Goal: Task Accomplishment & Management: Manage account settings

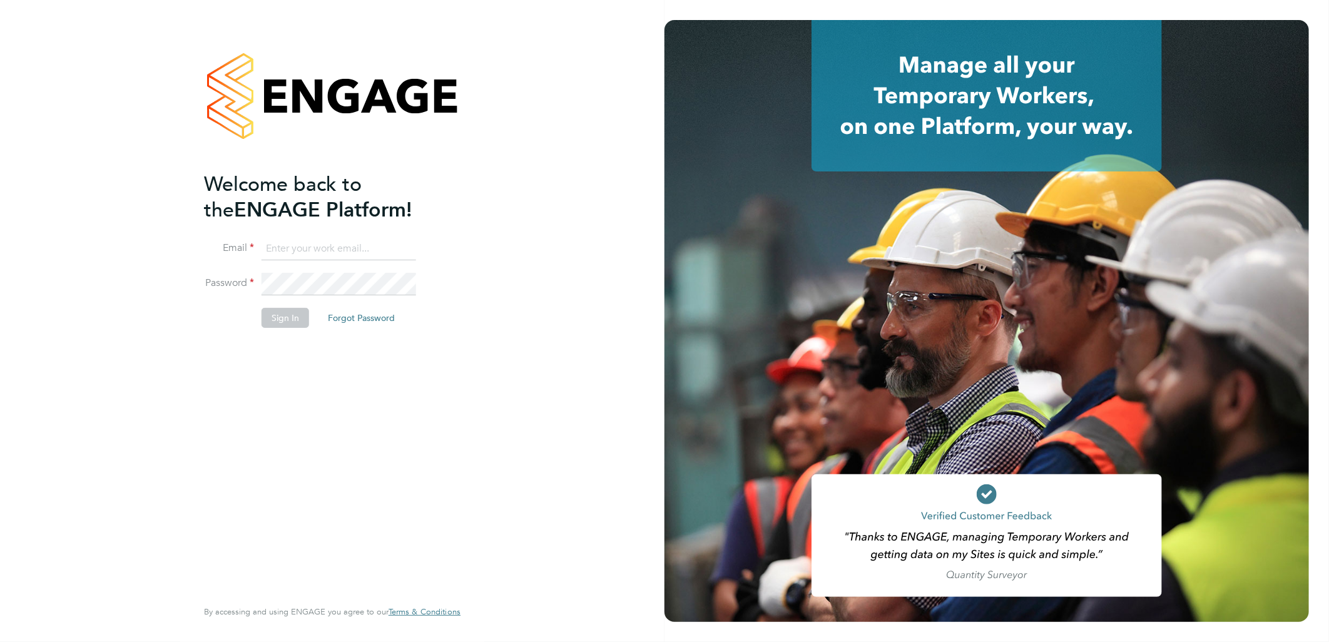
type input "andy.pearce@vistry.co.uk"
click at [285, 316] on button "Sign In" at bounding box center [286, 318] width 48 height 20
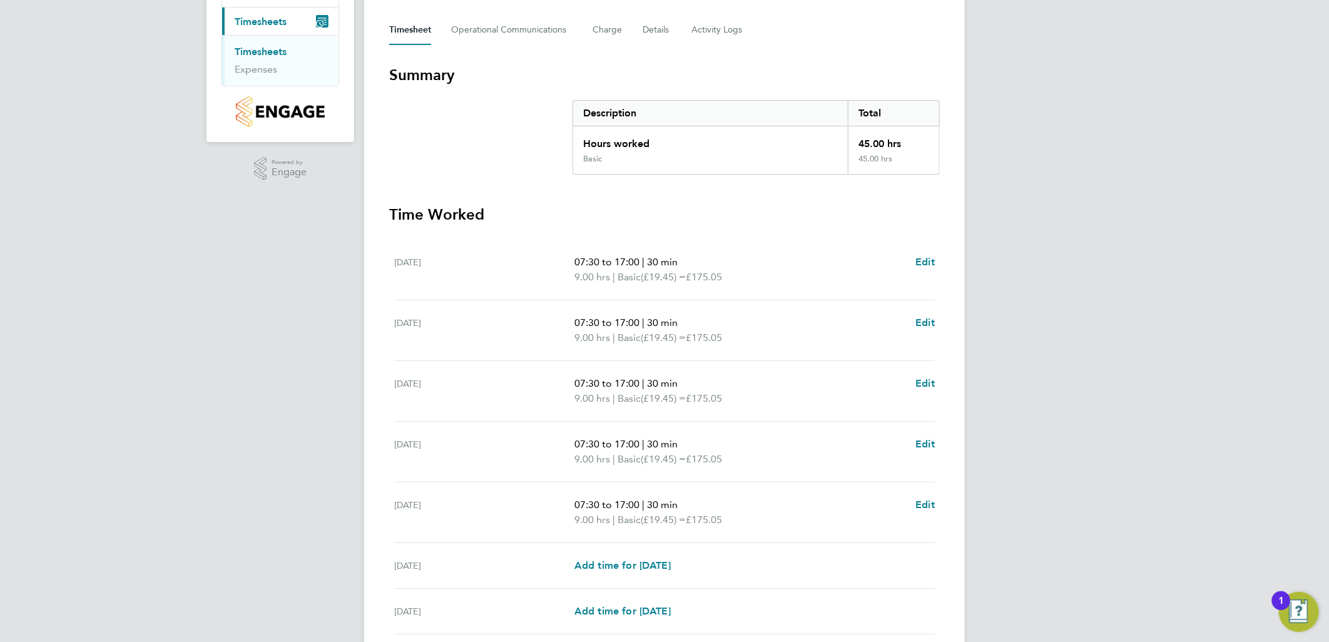
scroll to position [270, 0]
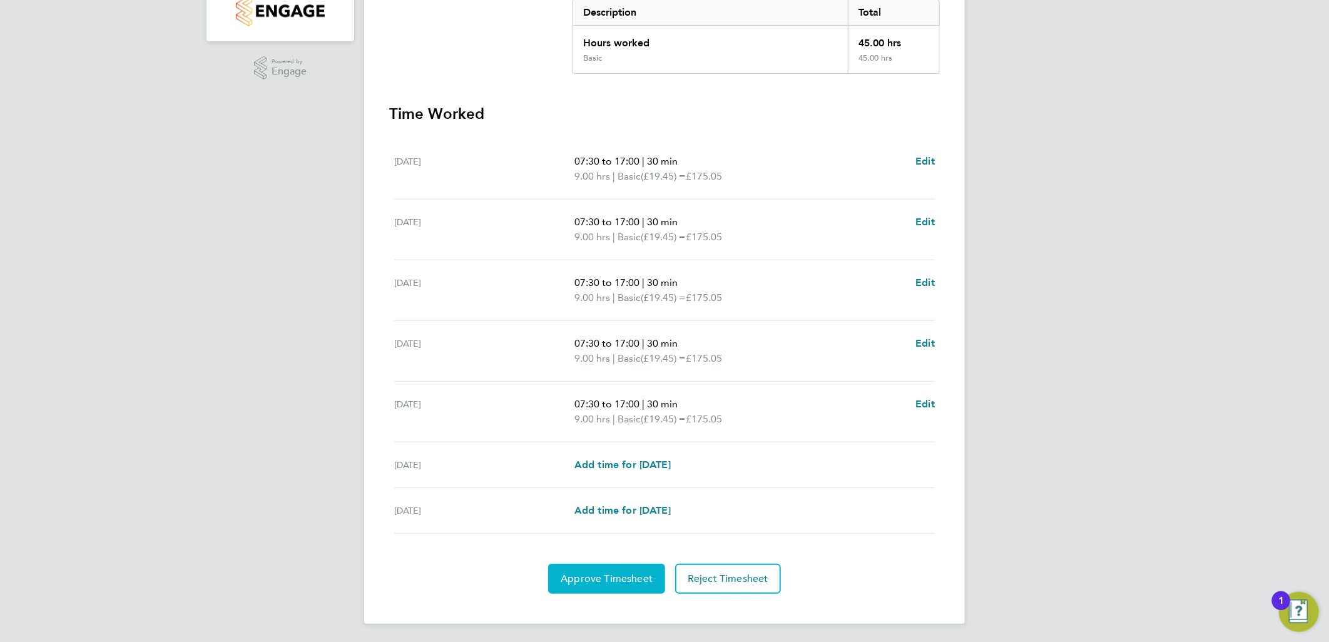
click at [613, 580] on span "Approve Timesheet" at bounding box center [607, 579] width 92 height 13
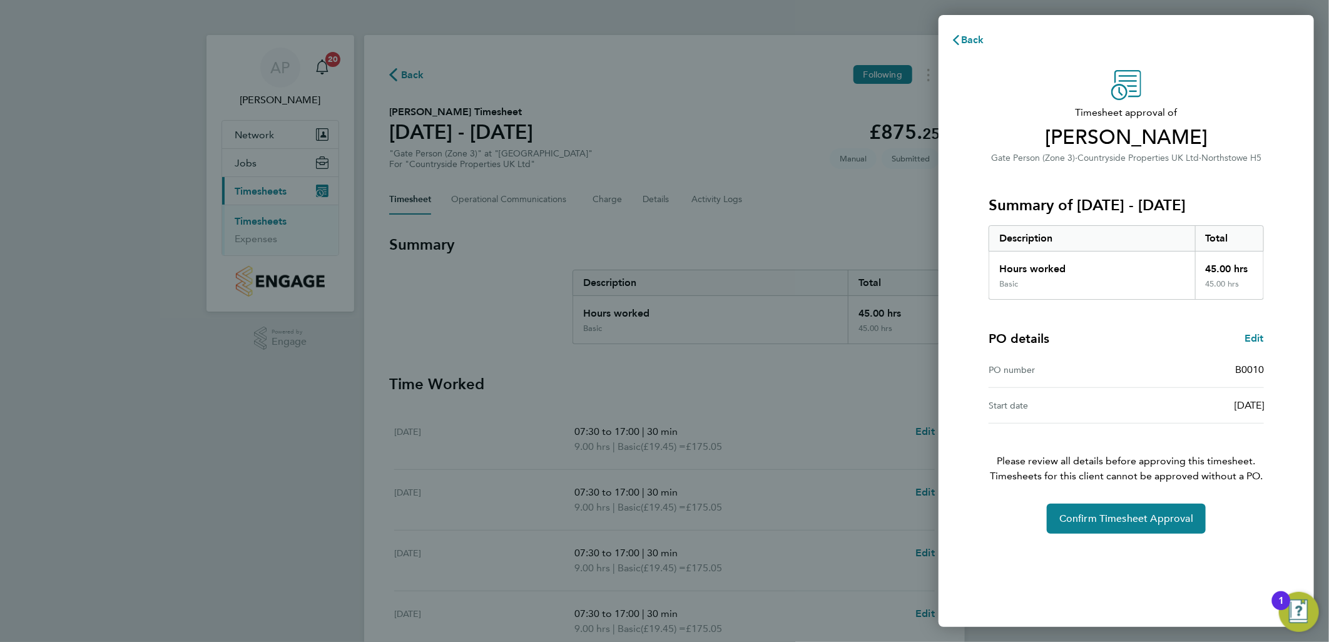
click at [1131, 503] on div "Timesheet approval of Steve Benning Gate Person (Zone 3) · Countryside Properti…" at bounding box center [1126, 302] width 305 height 464
click at [1128, 521] on span "Confirm Timesheet Approval" at bounding box center [1127, 519] width 134 height 13
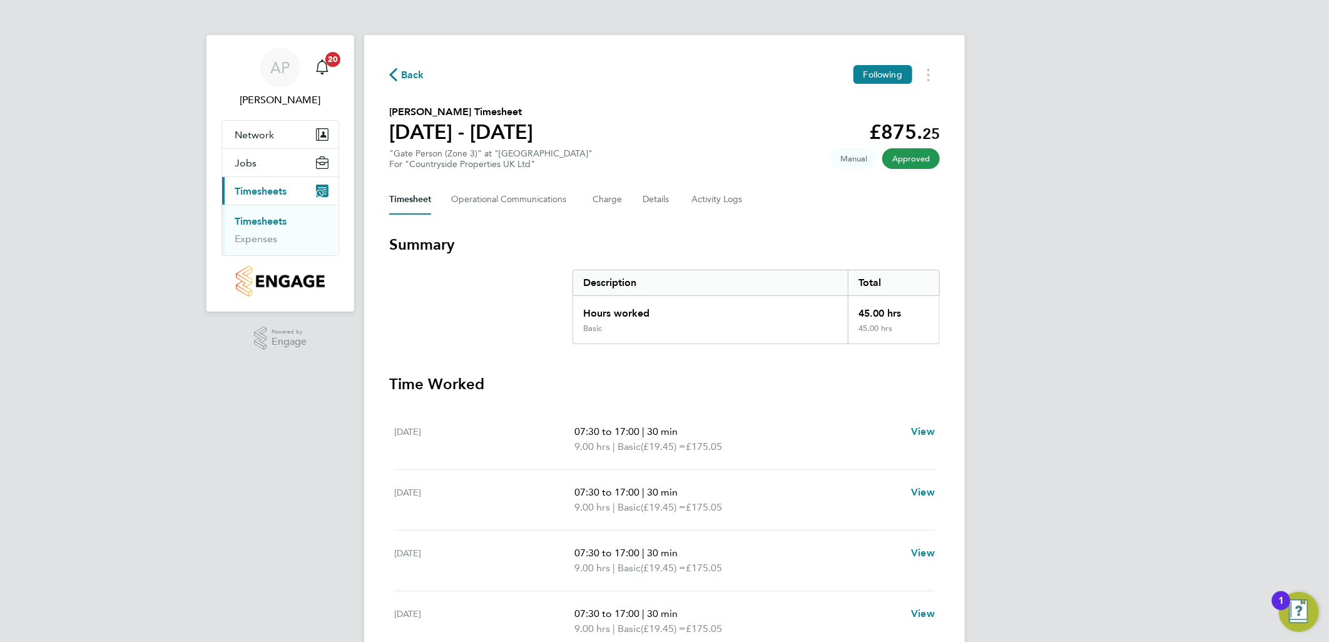
click at [263, 220] on link "Timesheets" at bounding box center [261, 221] width 52 height 12
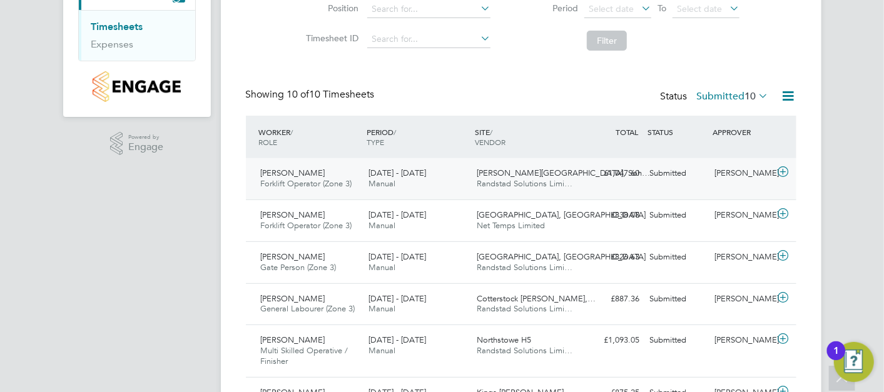
click at [660, 169] on div "Submitted" at bounding box center [677, 173] width 65 height 21
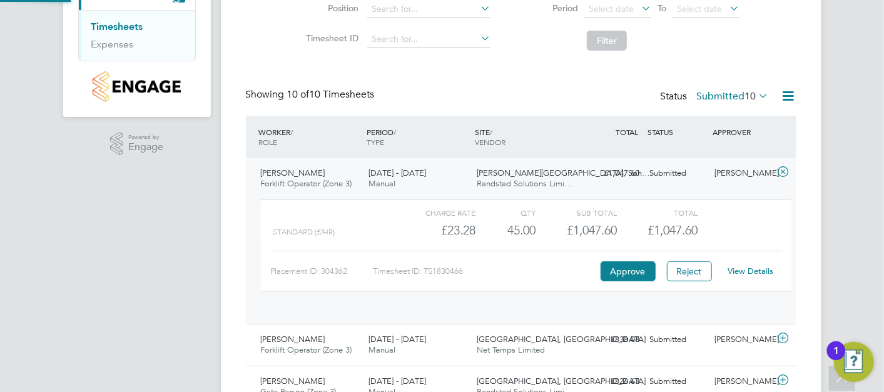
scroll to position [21, 121]
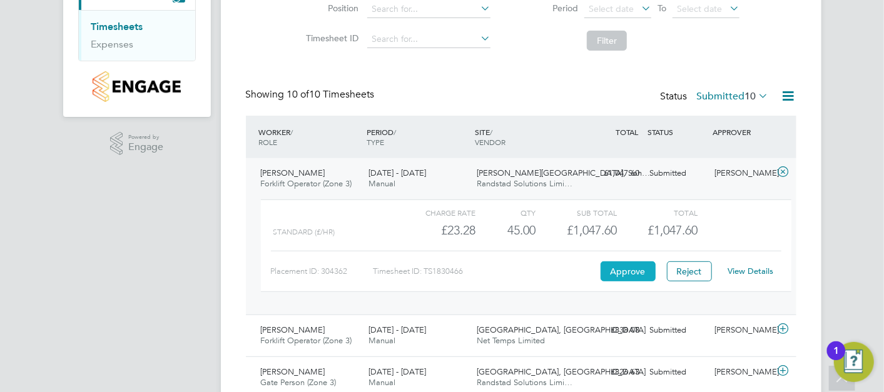
click at [601, 267] on button "Approve" at bounding box center [628, 272] width 55 height 20
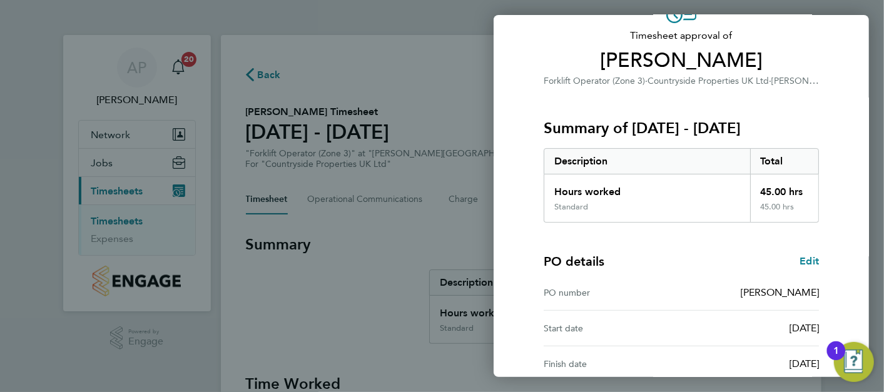
scroll to position [206, 0]
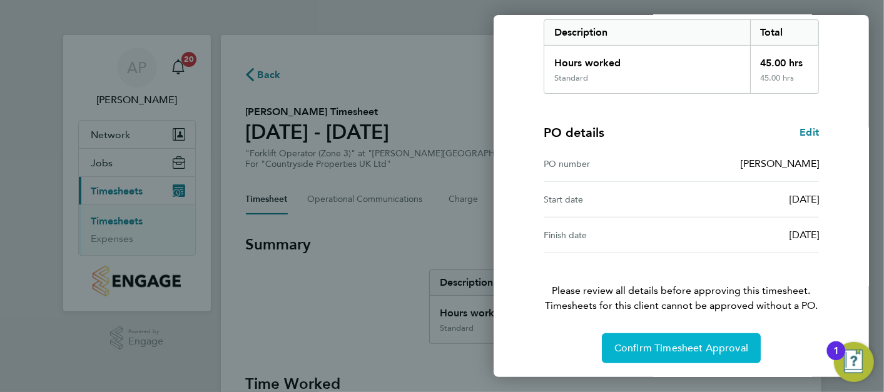
click at [683, 350] on span "Confirm Timesheet Approval" at bounding box center [682, 348] width 134 height 13
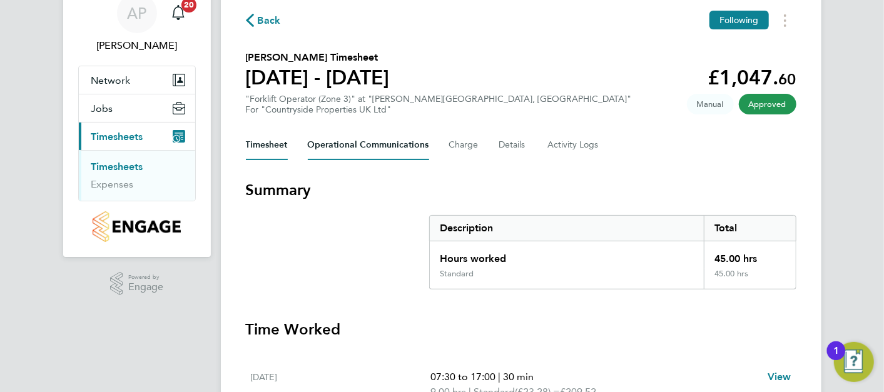
scroll to position [43, 0]
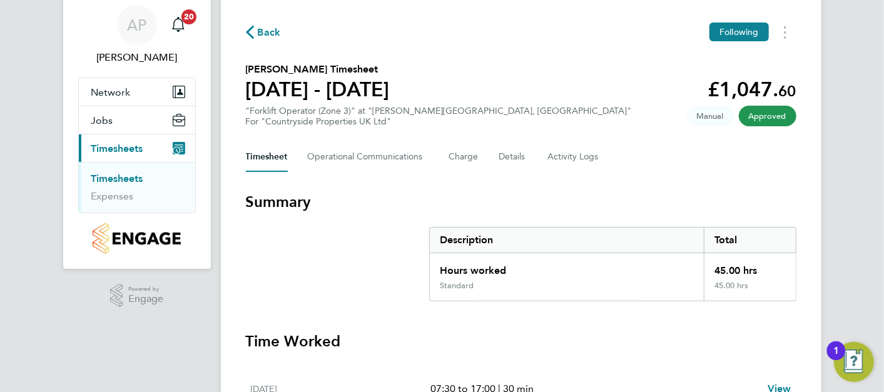
click at [144, 178] on li "Timesheets" at bounding box center [138, 182] width 94 height 18
click at [135, 178] on link "Timesheets" at bounding box center [117, 179] width 52 height 12
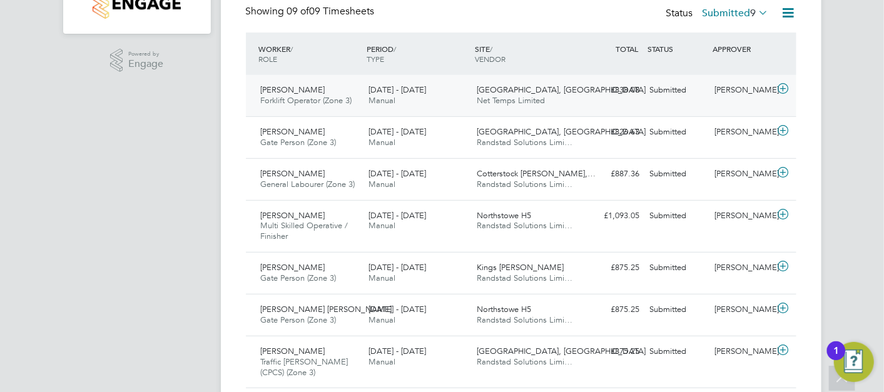
click at [643, 91] on div "£838.08 Submitted" at bounding box center [612, 90] width 65 height 21
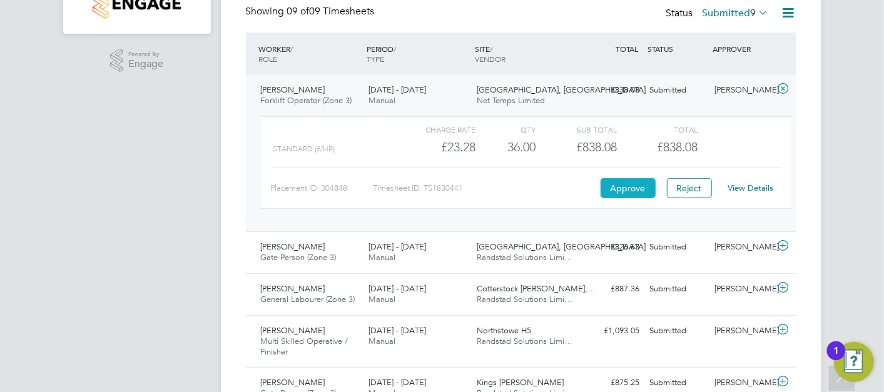
click at [630, 180] on button "Approve" at bounding box center [628, 188] width 55 height 20
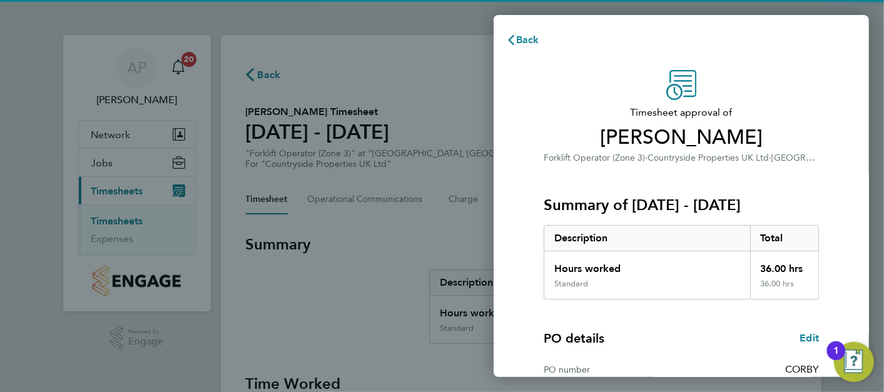
scroll to position [170, 0]
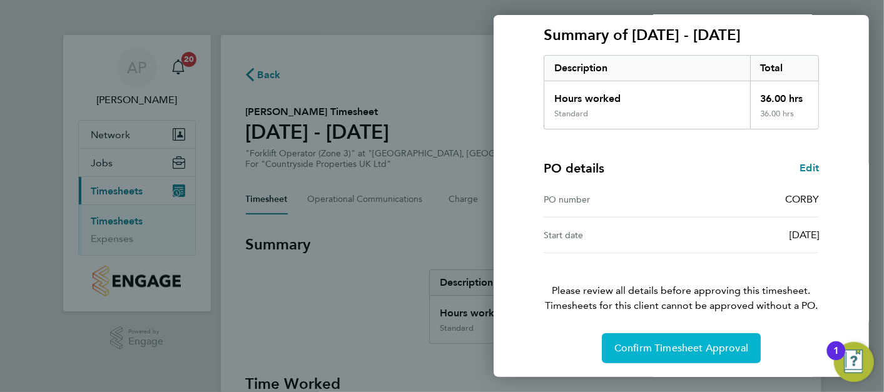
click at [666, 340] on button "Confirm Timesheet Approval" at bounding box center [681, 349] width 159 height 30
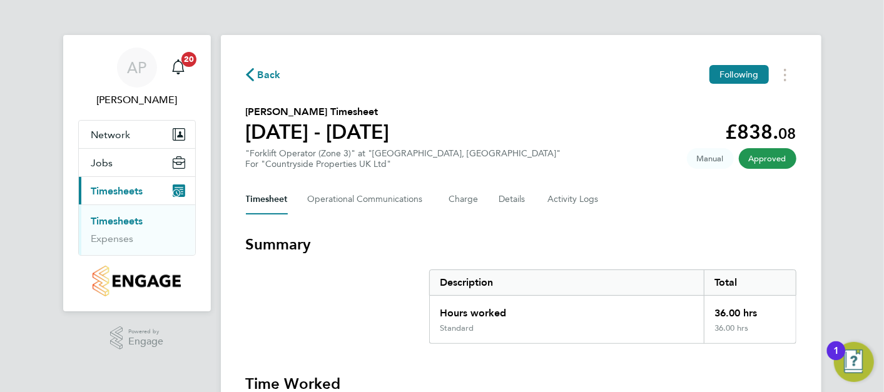
click at [132, 215] on link "Timesheets" at bounding box center [117, 221] width 52 height 12
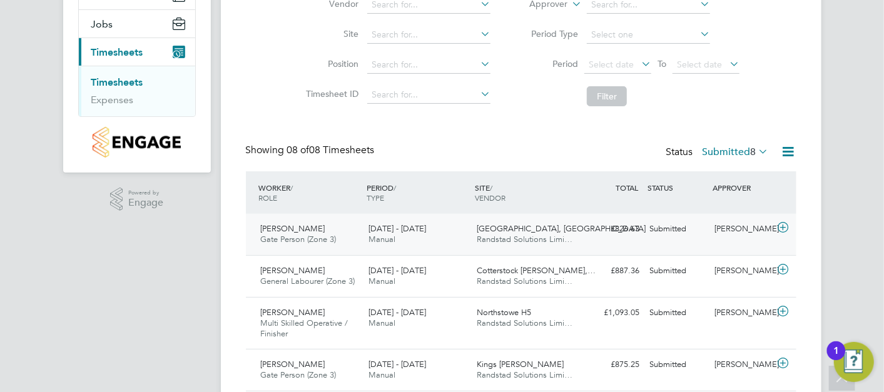
click at [508, 238] on span "Randstad Solutions Limi…" at bounding box center [525, 239] width 96 height 11
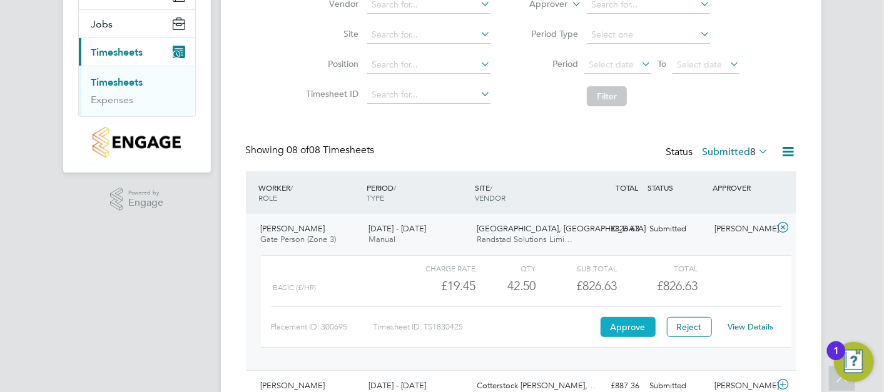
click at [610, 317] on button "Approve" at bounding box center [628, 327] width 55 height 20
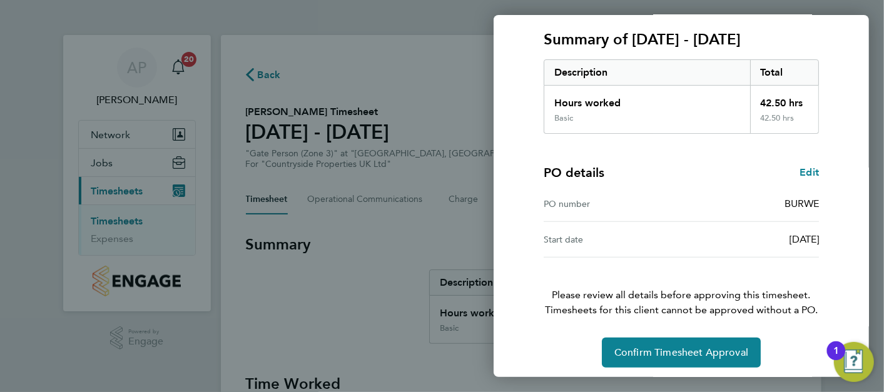
scroll to position [170, 0]
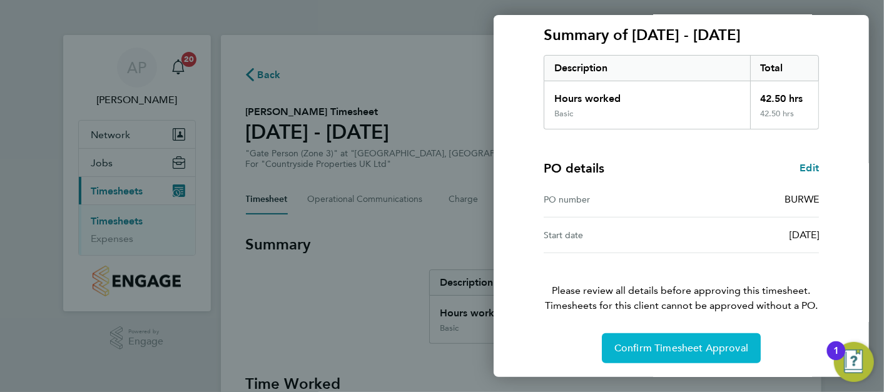
click at [656, 335] on button "Confirm Timesheet Approval" at bounding box center [681, 349] width 159 height 30
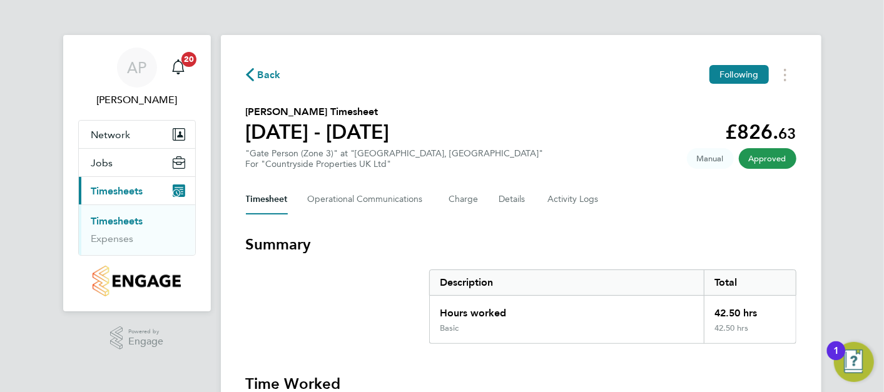
click at [129, 222] on link "Timesheets" at bounding box center [117, 221] width 52 height 12
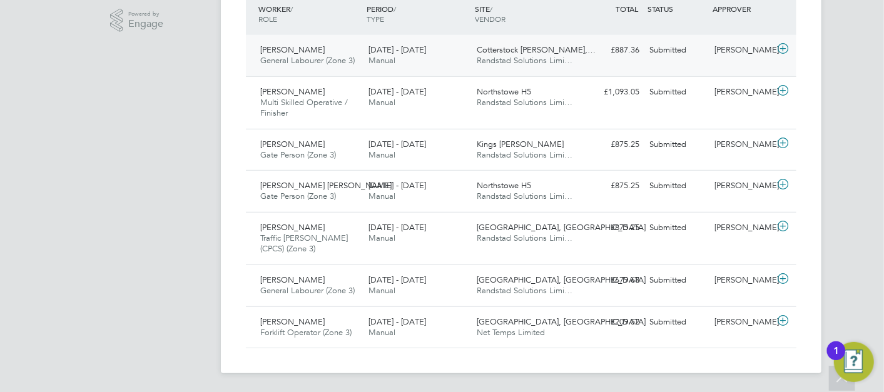
click at [526, 58] on span "Randstad Solutions Limi…" at bounding box center [525, 60] width 96 height 11
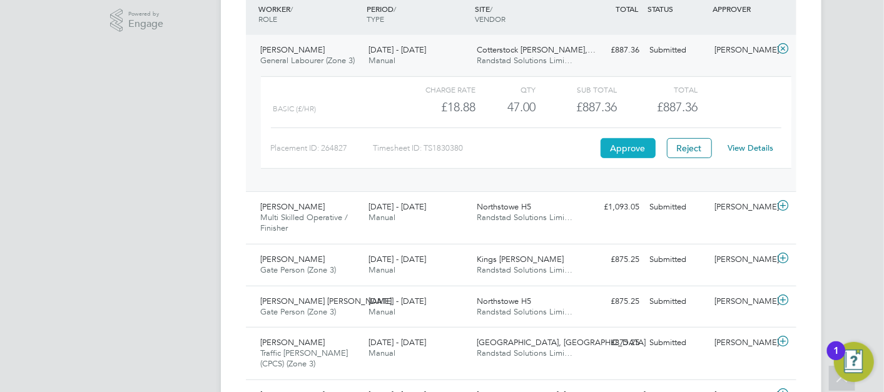
click at [615, 148] on button "Approve" at bounding box center [628, 148] width 55 height 20
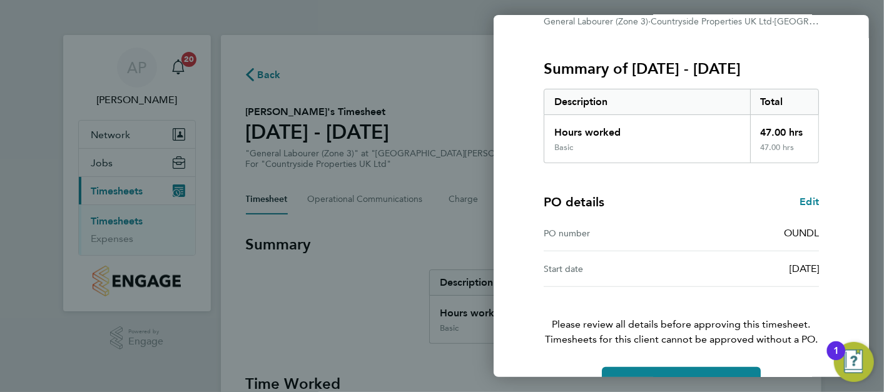
scroll to position [170, 0]
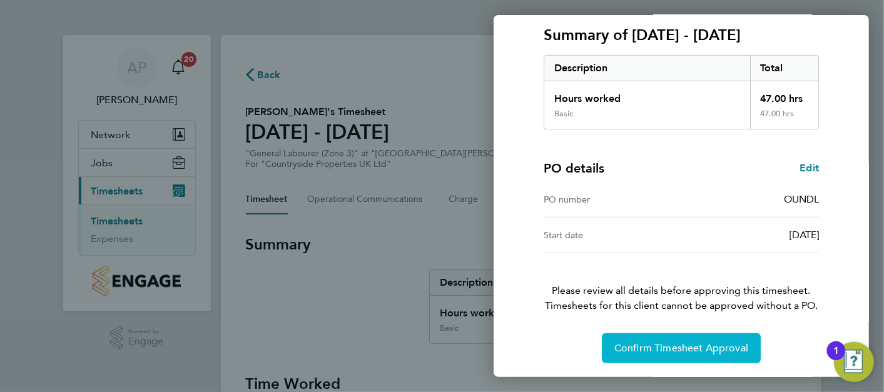
click at [677, 334] on button "Confirm Timesheet Approval" at bounding box center [681, 349] width 159 height 30
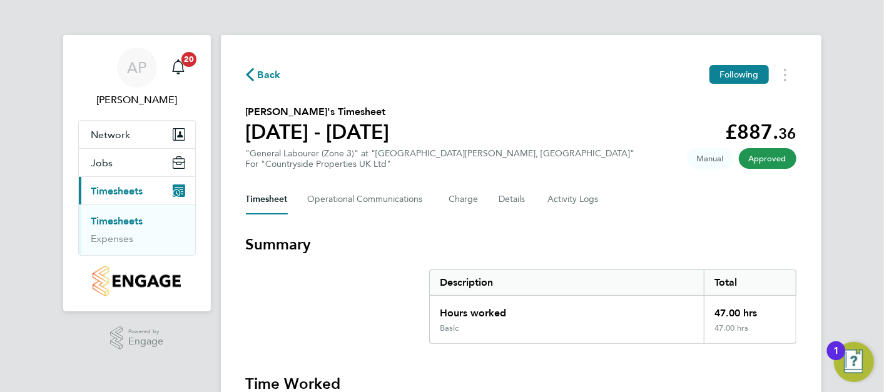
click at [107, 225] on link "Timesheets" at bounding box center [117, 221] width 52 height 12
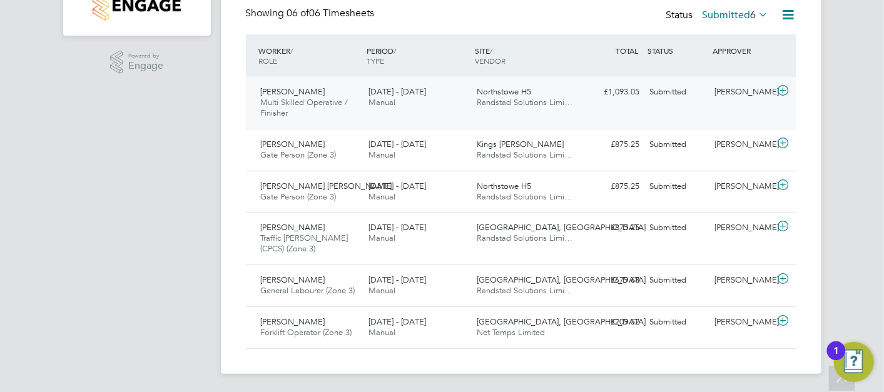
click at [499, 116] on div "Richard Middleton Multi Skilled Operative / Finisher 22 - 28 Sep 2025 22 - 28 S…" at bounding box center [521, 103] width 551 height 52
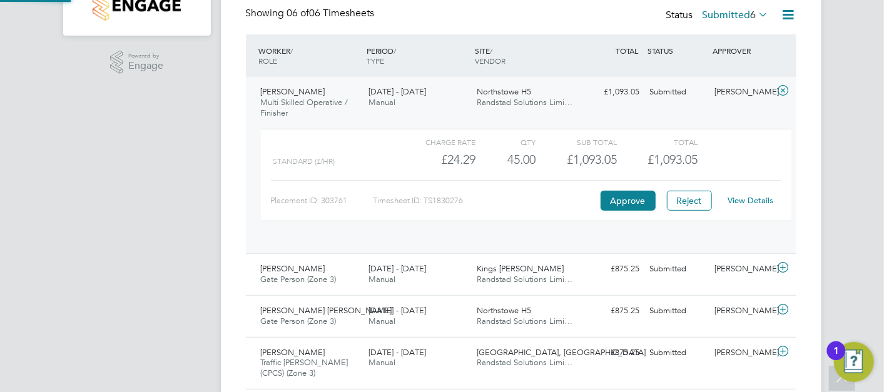
scroll to position [21, 121]
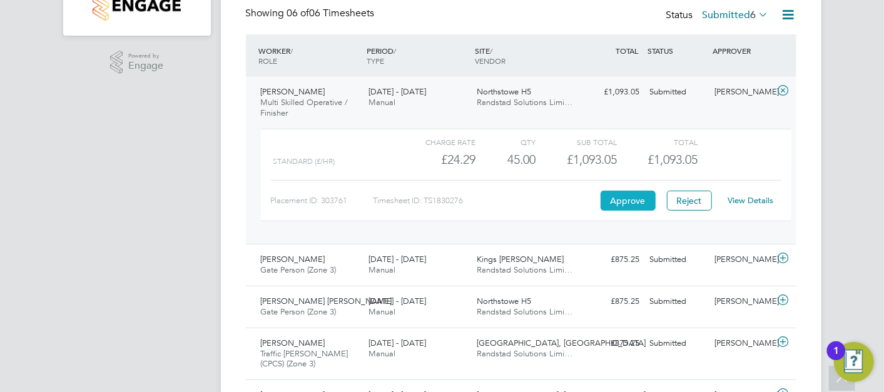
click at [615, 205] on button "Approve" at bounding box center [628, 201] width 55 height 20
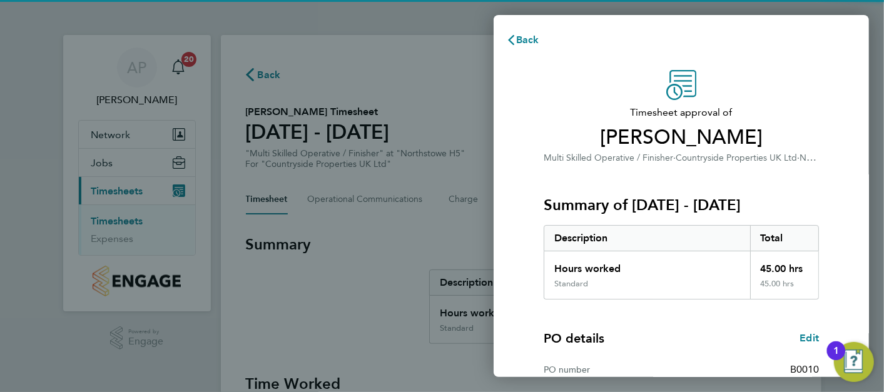
scroll to position [170, 0]
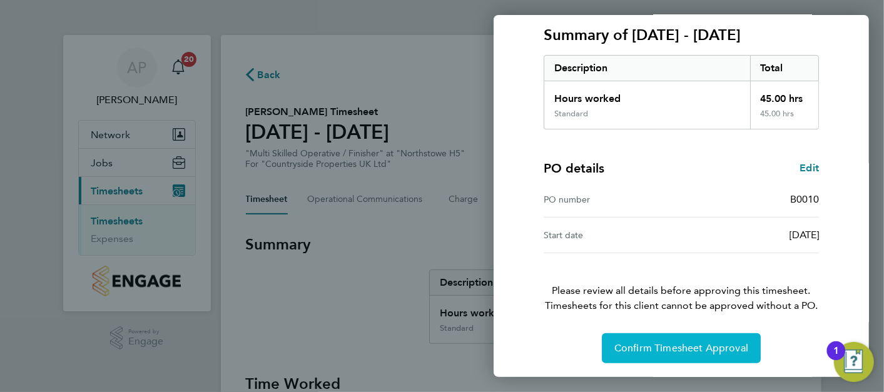
click at [668, 334] on button "Confirm Timesheet Approval" at bounding box center [681, 349] width 159 height 30
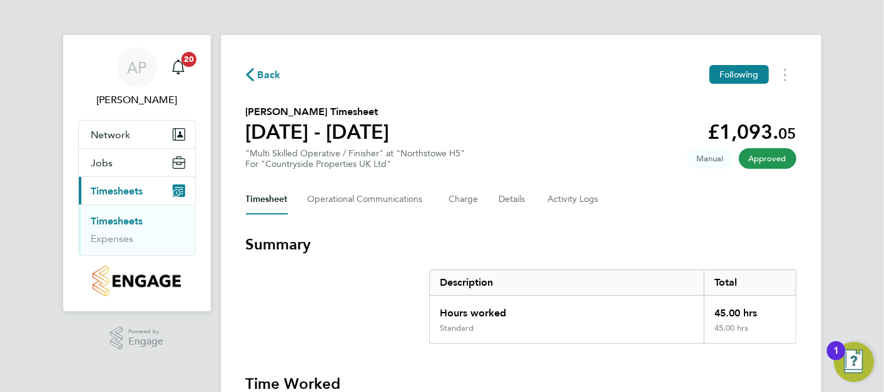
click at [109, 216] on link "Timesheets" at bounding box center [117, 221] width 52 height 12
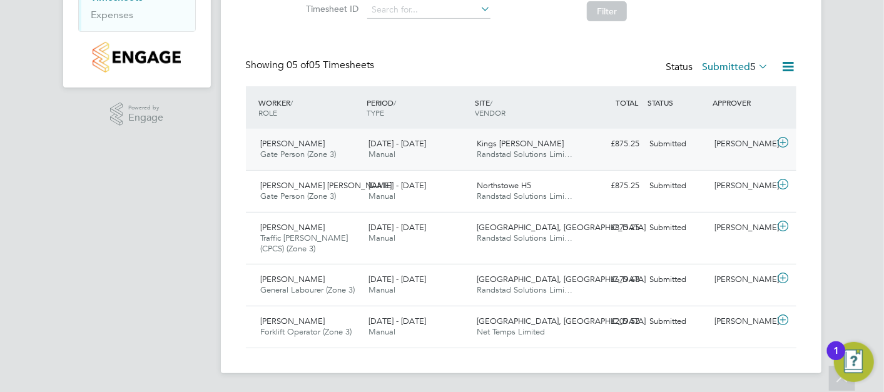
click at [616, 153] on div "£875.25 Submitted" at bounding box center [612, 144] width 65 height 21
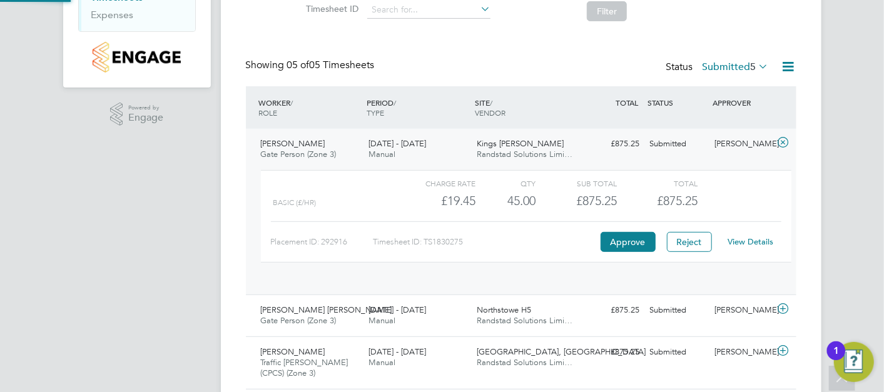
scroll to position [21, 121]
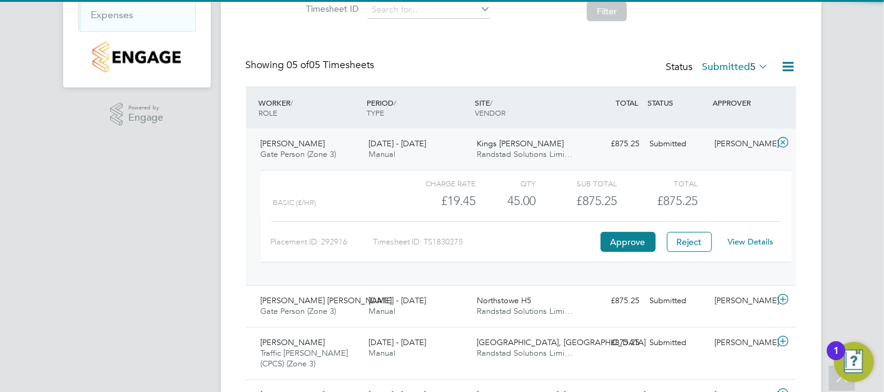
click at [656, 236] on div "Approve" at bounding box center [628, 242] width 61 height 20
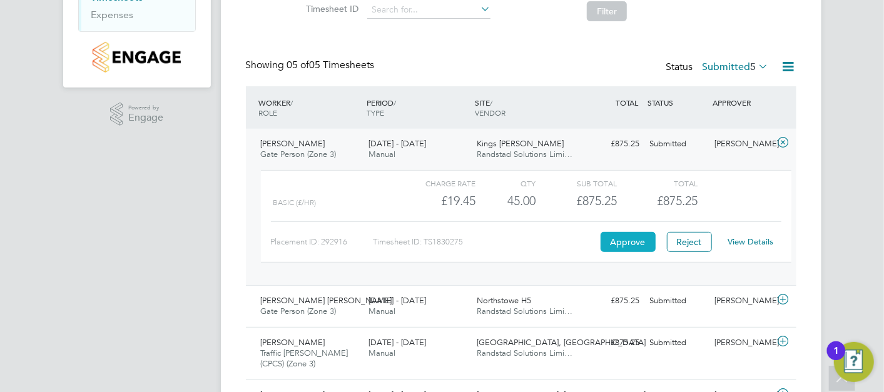
click at [646, 243] on button "Approve" at bounding box center [628, 242] width 55 height 20
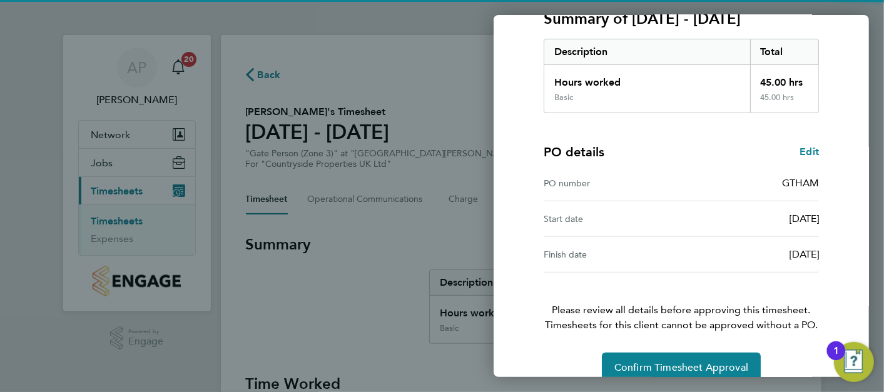
scroll to position [206, 0]
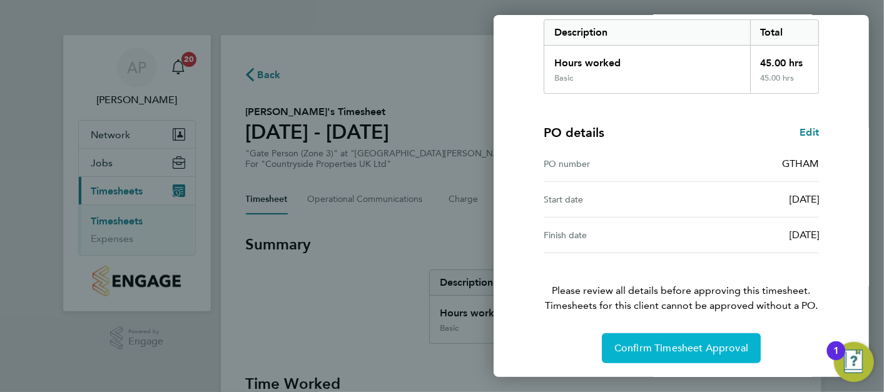
click at [704, 339] on button "Confirm Timesheet Approval" at bounding box center [681, 349] width 159 height 30
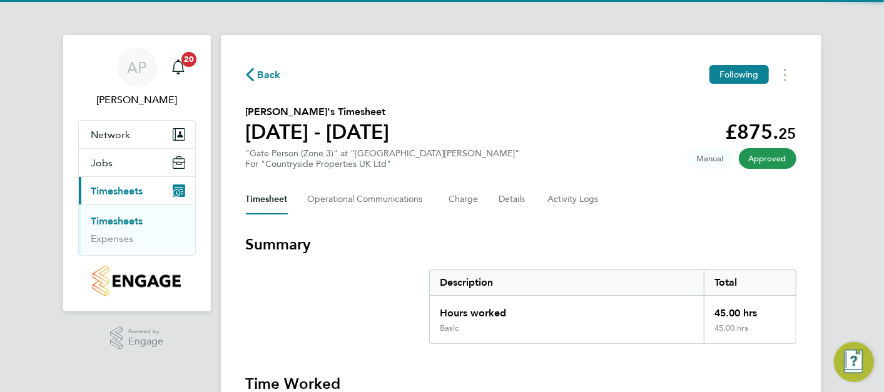
click at [140, 219] on link "Timesheets" at bounding box center [117, 221] width 52 height 12
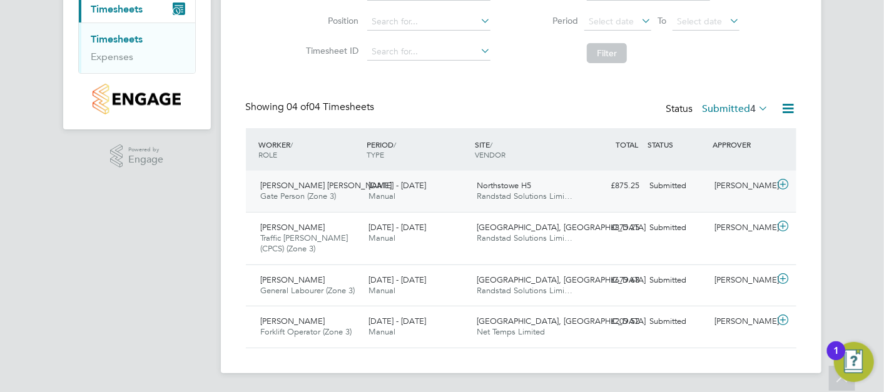
click at [618, 195] on div "Ashley Terence Beckett Gate Person (Zone 3) 22 - 28 Sep 2025 22 - 28 Sep 2025 M…" at bounding box center [521, 191] width 551 height 41
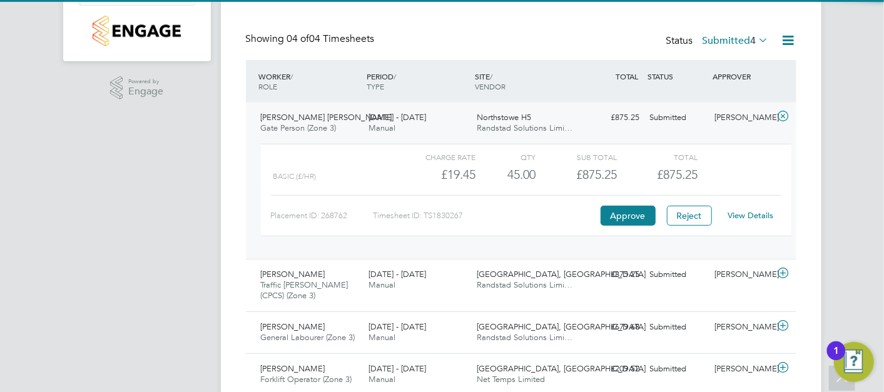
scroll to position [297, 0]
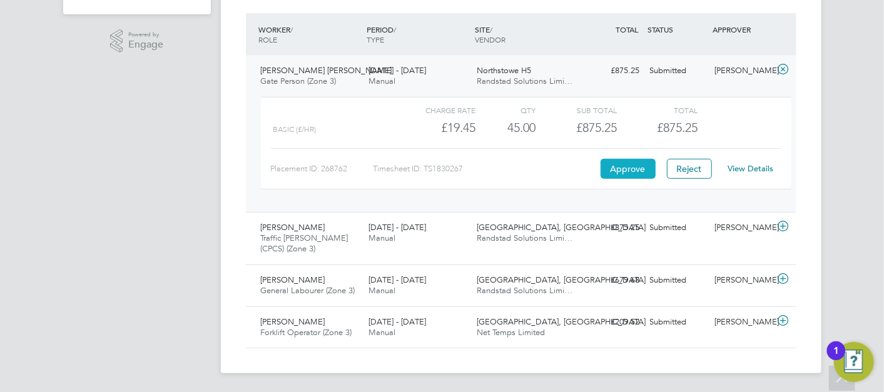
click at [627, 171] on button "Approve" at bounding box center [628, 169] width 55 height 20
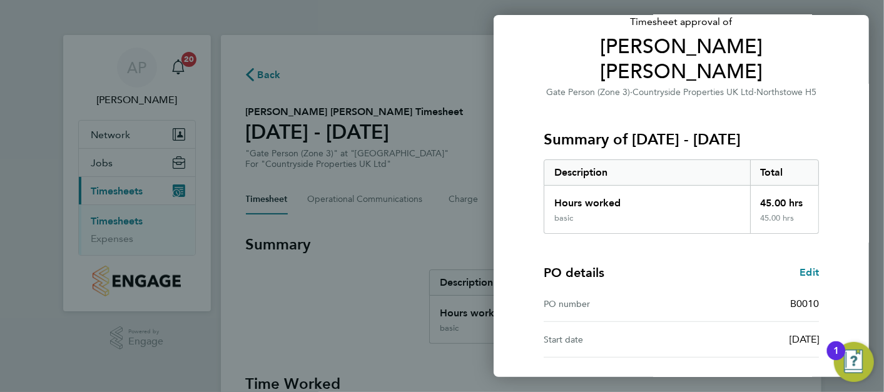
scroll to position [170, 0]
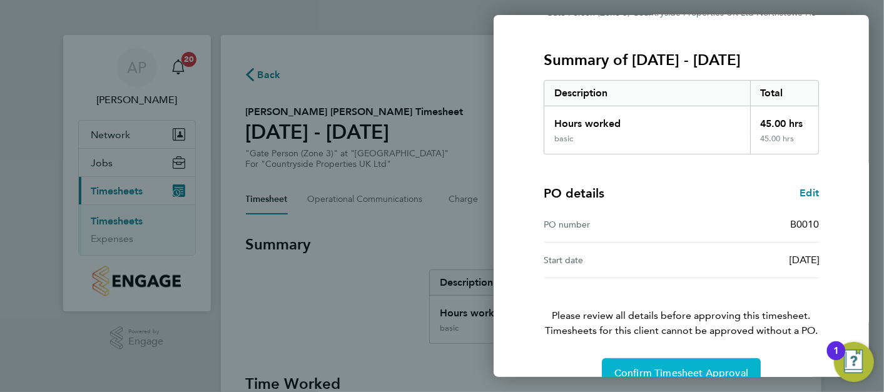
click at [629, 367] on span "Confirm Timesheet Approval" at bounding box center [682, 373] width 134 height 13
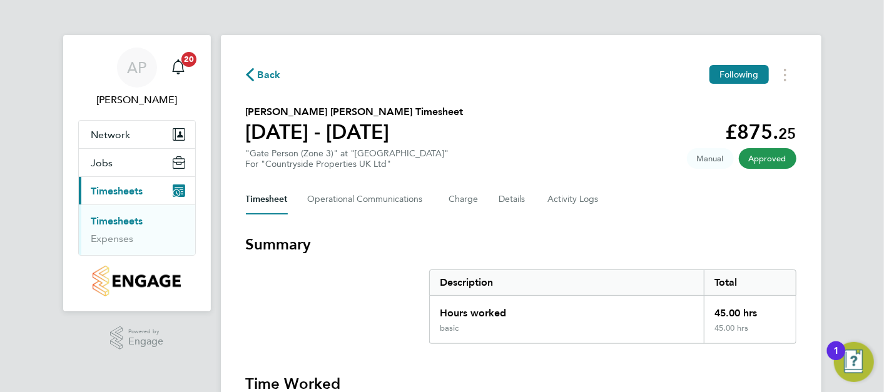
click at [117, 225] on link "Timesheets" at bounding box center [117, 221] width 52 height 12
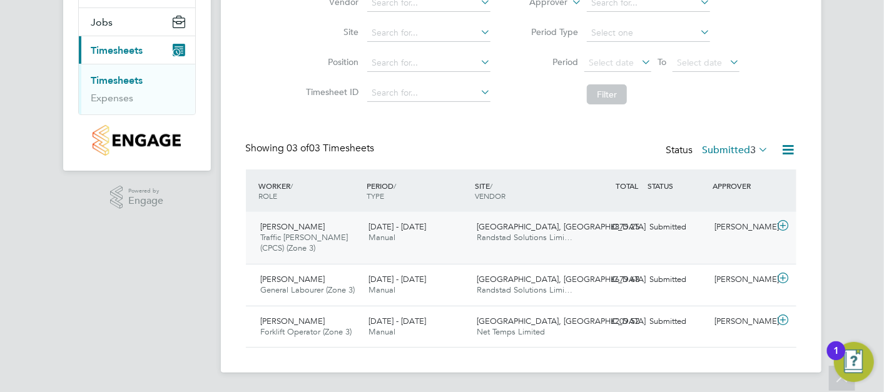
click at [578, 238] on div "Priors Hall Park, Corby Randstad Solutions Limi…" at bounding box center [526, 232] width 108 height 31
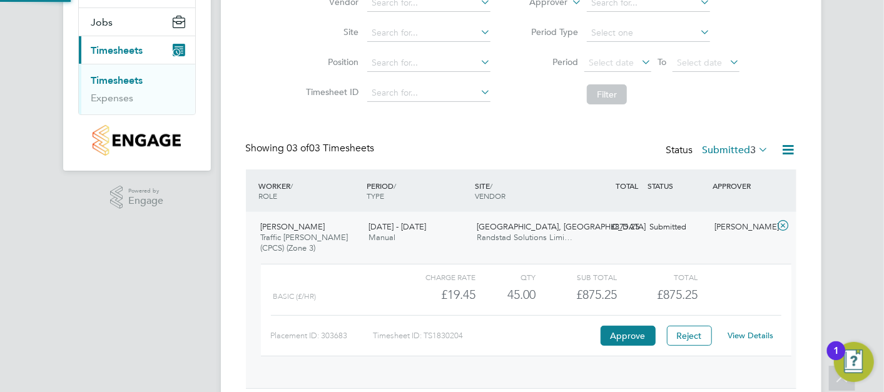
scroll to position [21, 121]
click at [642, 344] on button "Approve" at bounding box center [628, 336] width 55 height 20
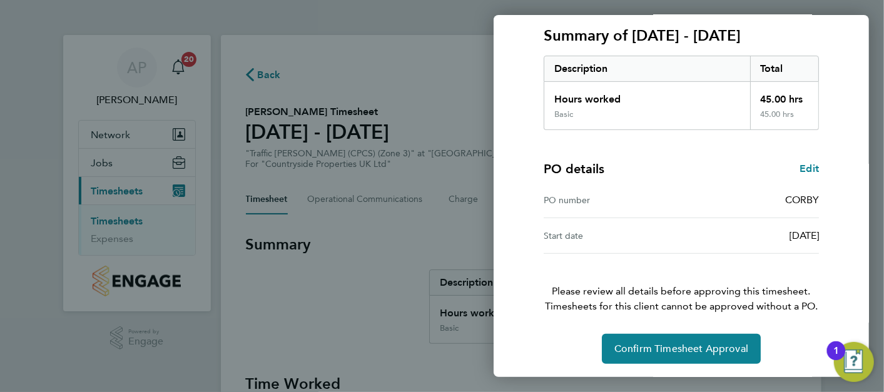
scroll to position [170, 0]
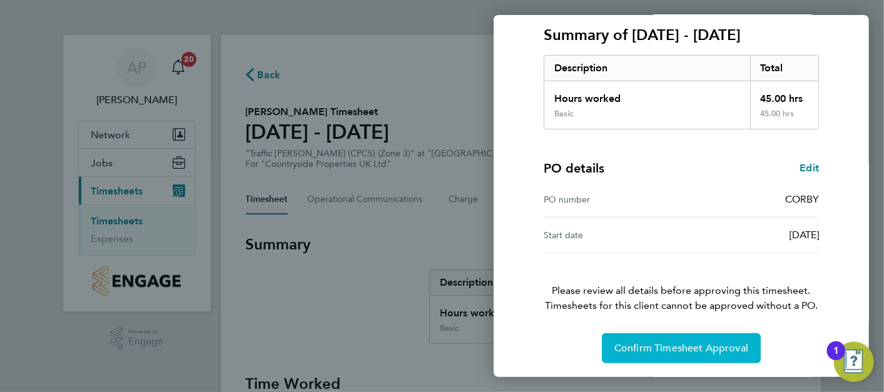
click at [708, 352] on span "Confirm Timesheet Approval" at bounding box center [682, 348] width 134 height 13
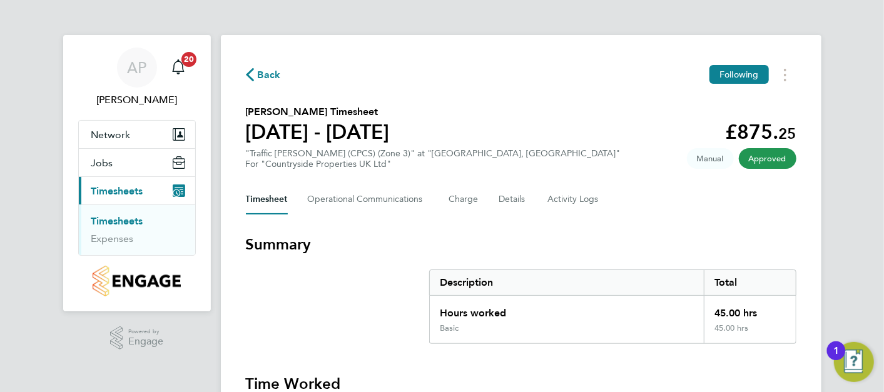
click at [140, 225] on link "Timesheets" at bounding box center [117, 221] width 52 height 12
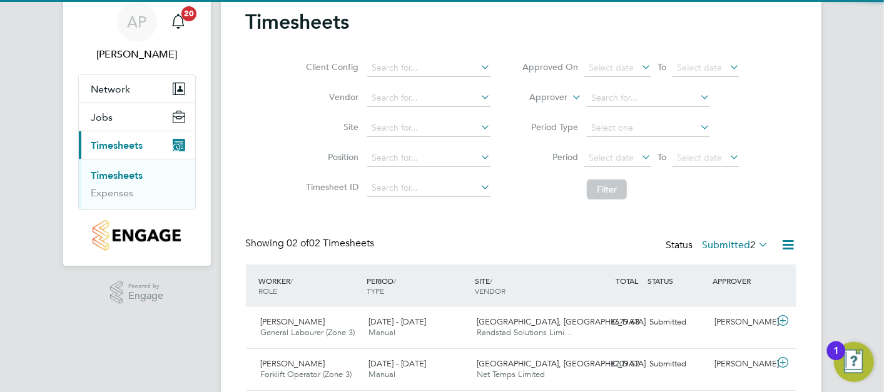
scroll to position [88, 0]
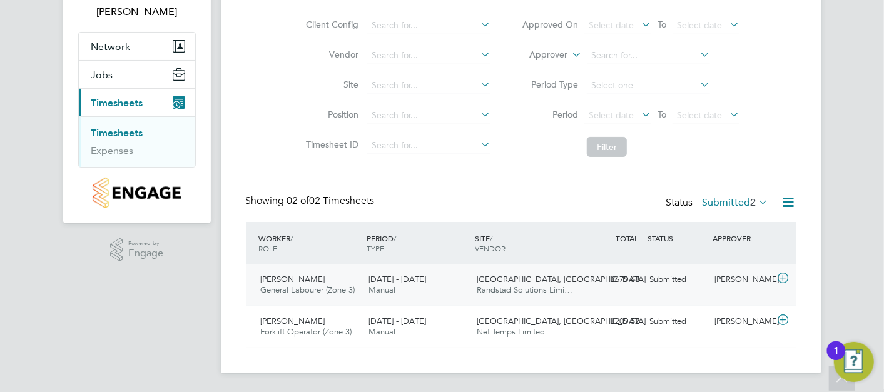
click at [606, 275] on div "£679.68 Submitted" at bounding box center [612, 280] width 65 height 21
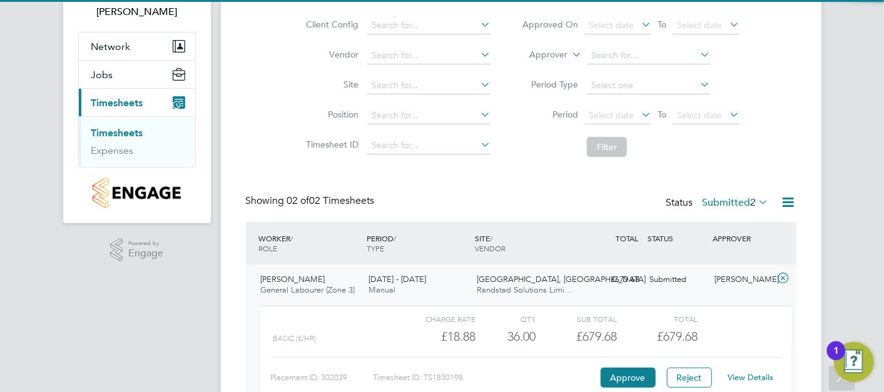
scroll to position [203, 0]
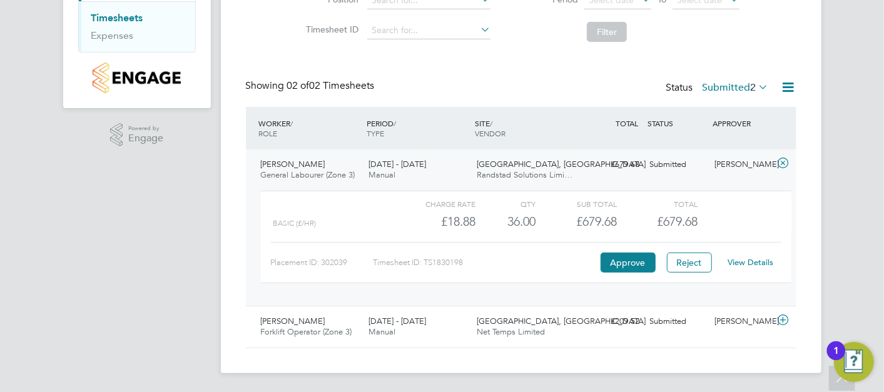
click at [640, 259] on button "Approve" at bounding box center [628, 263] width 55 height 20
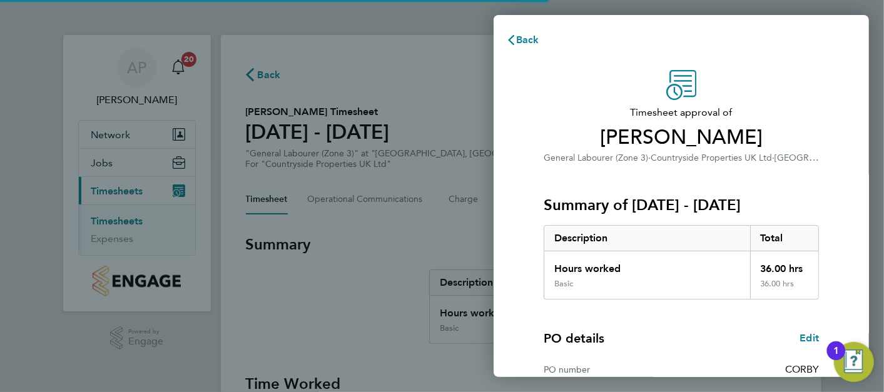
scroll to position [170, 0]
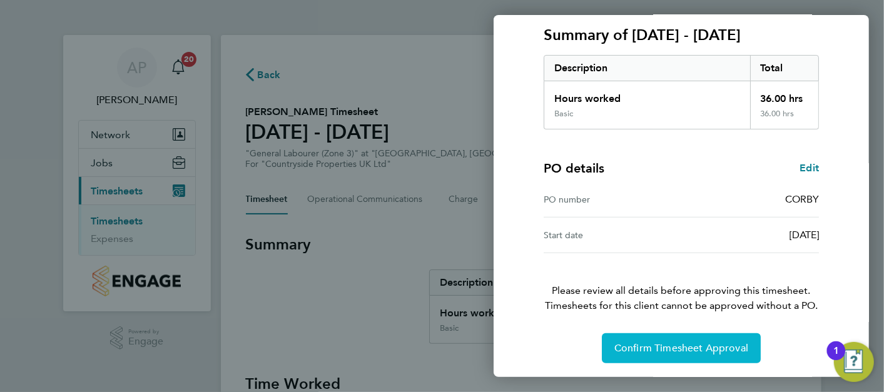
click at [670, 344] on span "Confirm Timesheet Approval" at bounding box center [682, 348] width 134 height 13
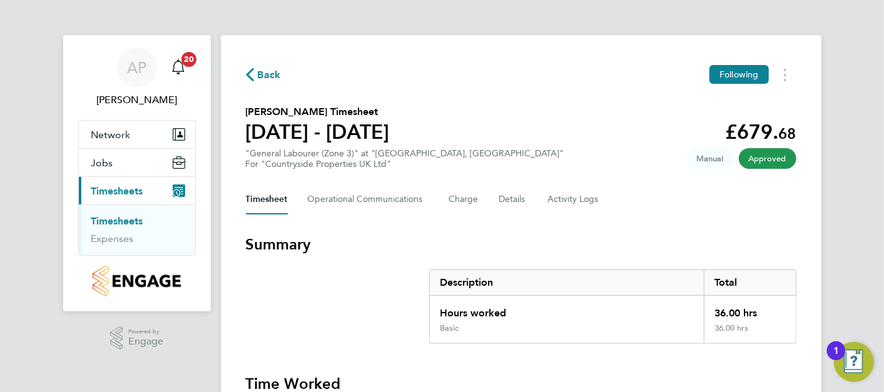
click at [125, 222] on link "Timesheets" at bounding box center [117, 221] width 52 height 12
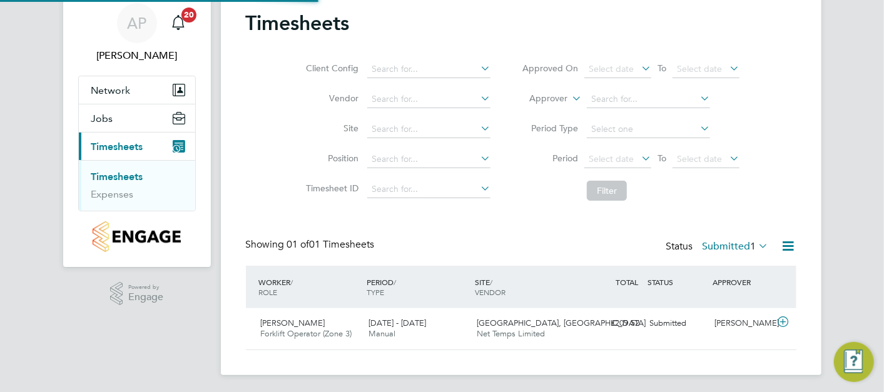
scroll to position [47, 0]
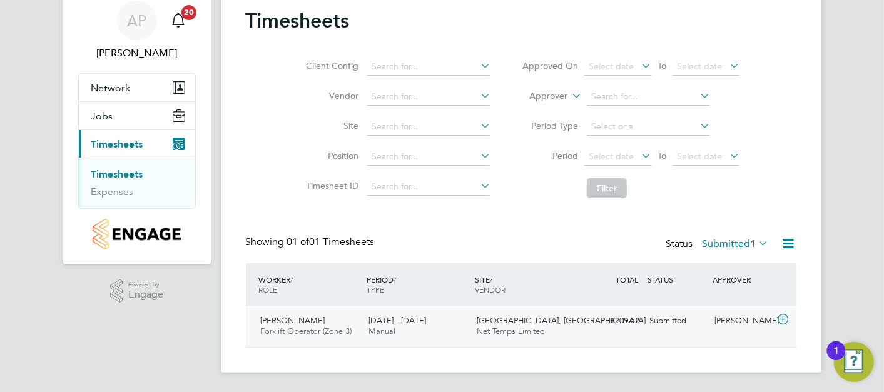
click at [633, 324] on div "£209.52 Submitted" at bounding box center [612, 321] width 65 height 21
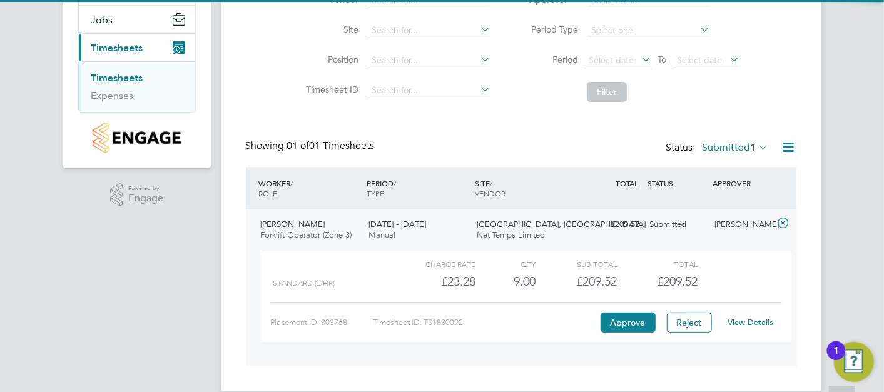
scroll to position [162, 0]
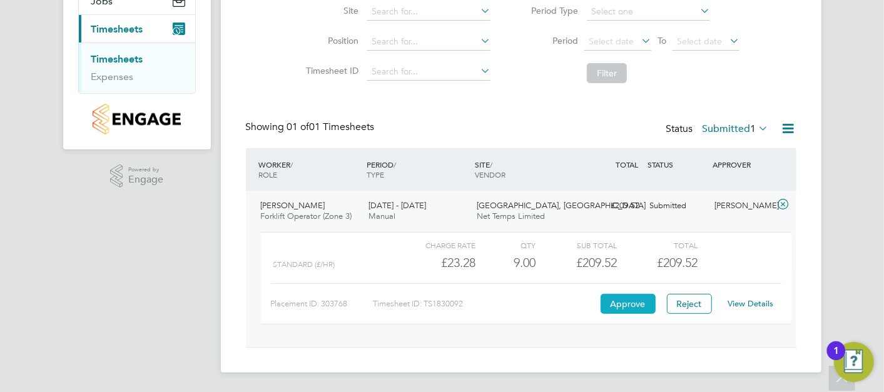
click at [651, 310] on button "Approve" at bounding box center [628, 304] width 55 height 20
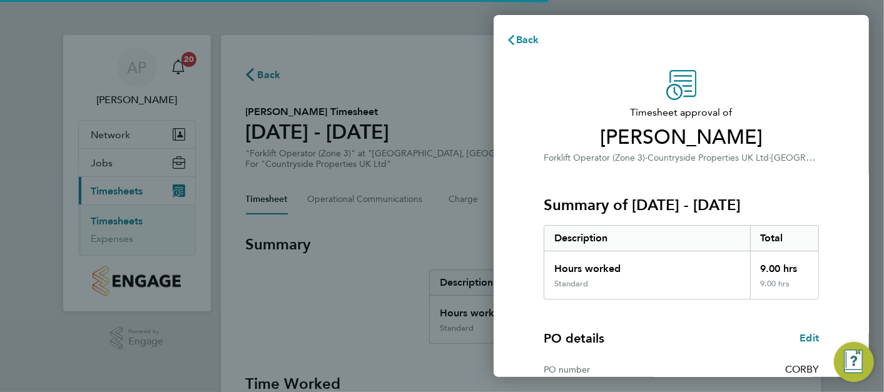
scroll to position [170, 0]
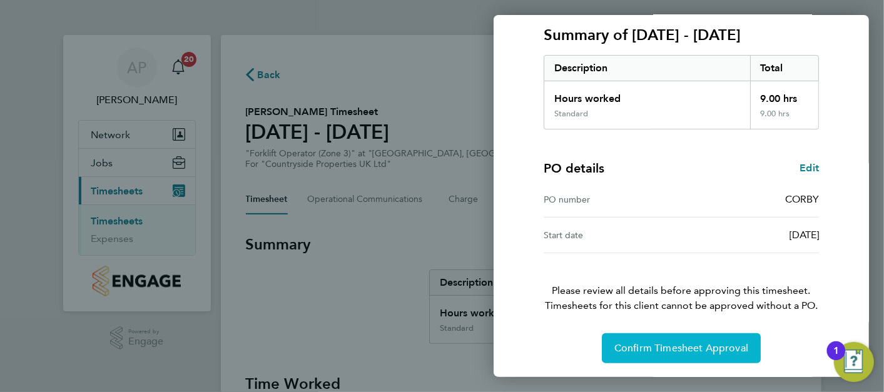
click at [716, 343] on span "Confirm Timesheet Approval" at bounding box center [682, 348] width 134 height 13
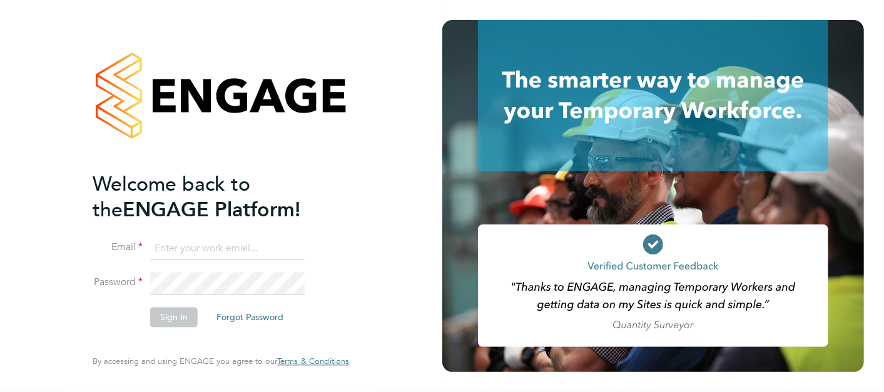
type input "[PERSON_NAME][EMAIL_ADDRESS][PERSON_NAME][DOMAIN_NAME]"
click at [173, 319] on button "Sign In" at bounding box center [174, 317] width 48 height 20
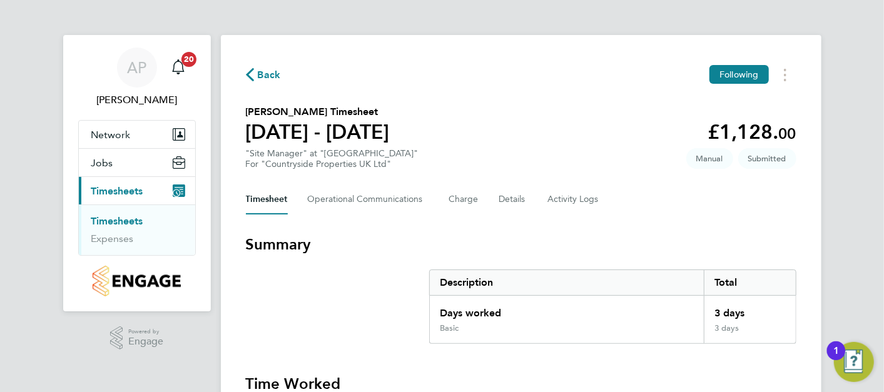
scroll to position [399, 0]
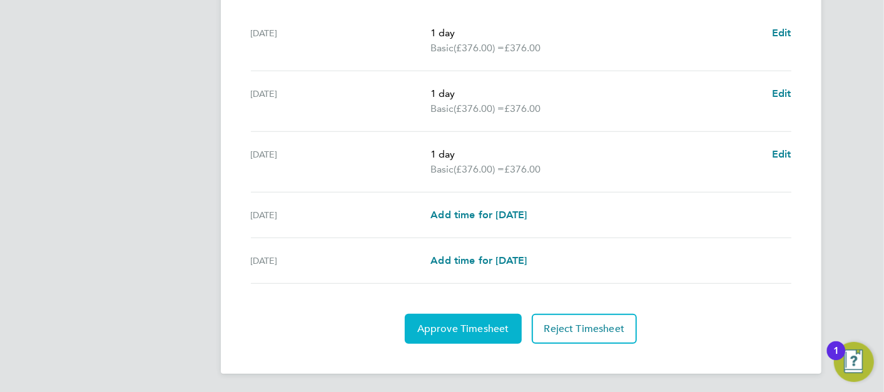
click at [483, 319] on button "Approve Timesheet" at bounding box center [463, 329] width 117 height 30
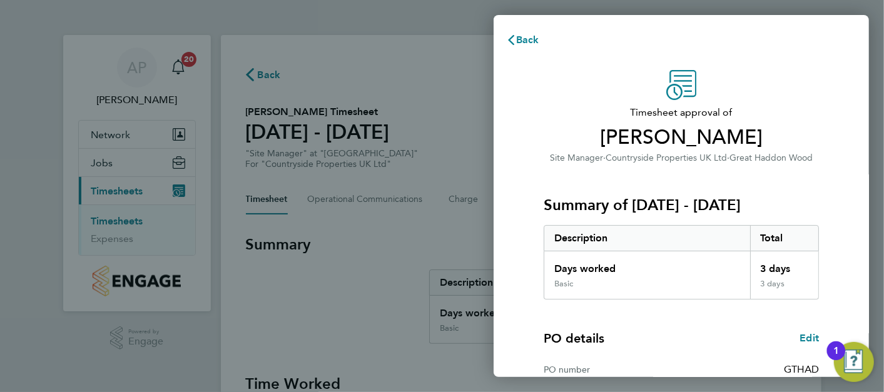
scroll to position [170, 0]
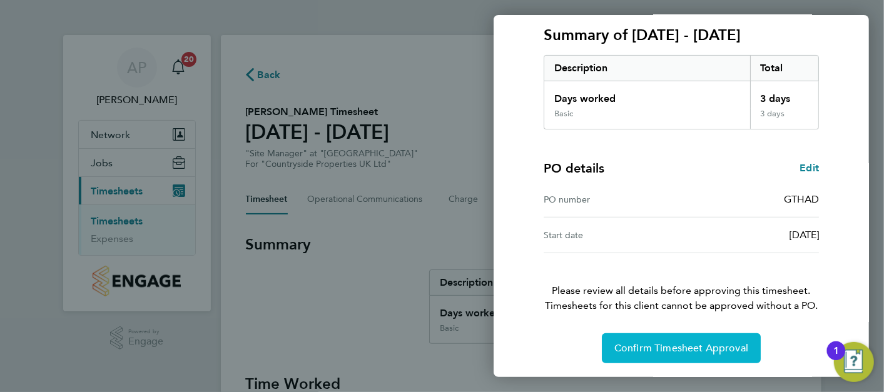
click at [635, 340] on button "Confirm Timesheet Approval" at bounding box center [681, 349] width 159 height 30
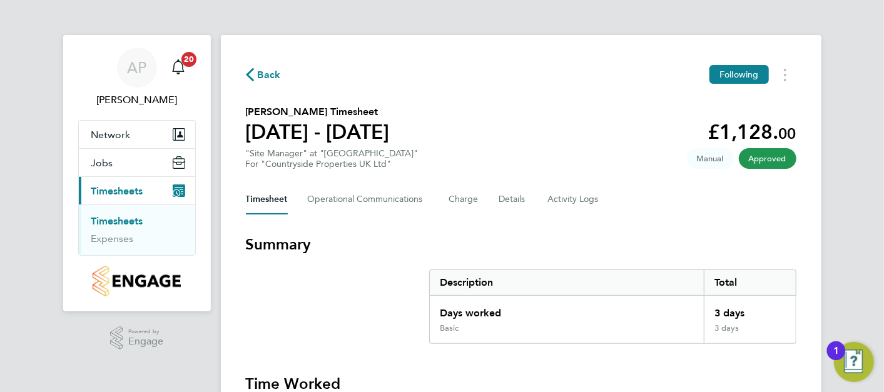
click at [131, 222] on link "Timesheets" at bounding box center [117, 221] width 52 height 12
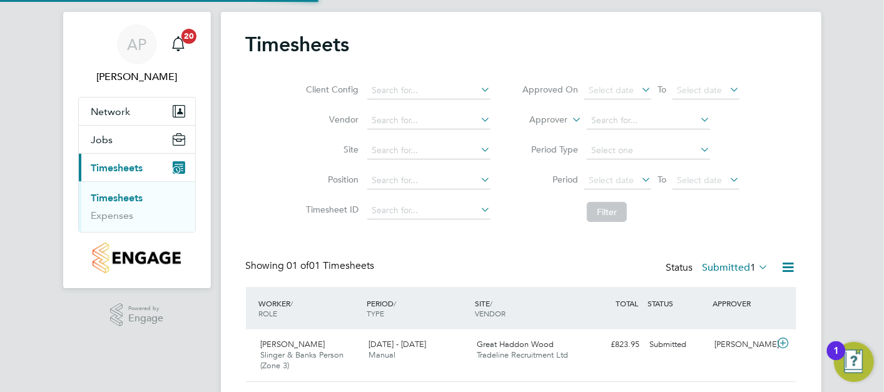
scroll to position [57, 0]
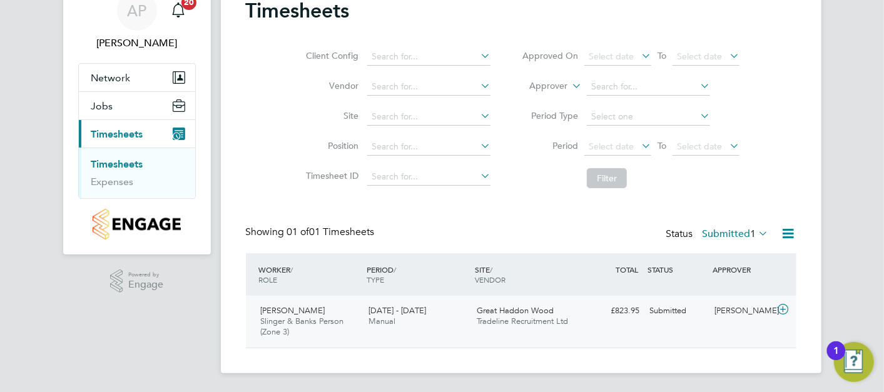
click at [532, 307] on span "Great Haddon Wood" at bounding box center [515, 310] width 77 height 11
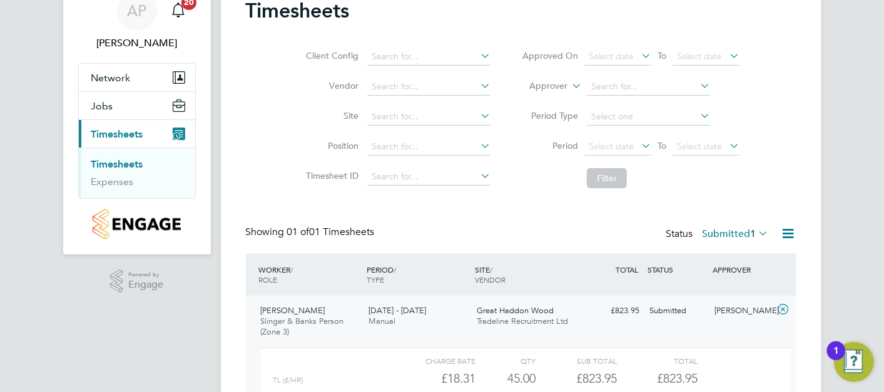
scroll to position [173, 0]
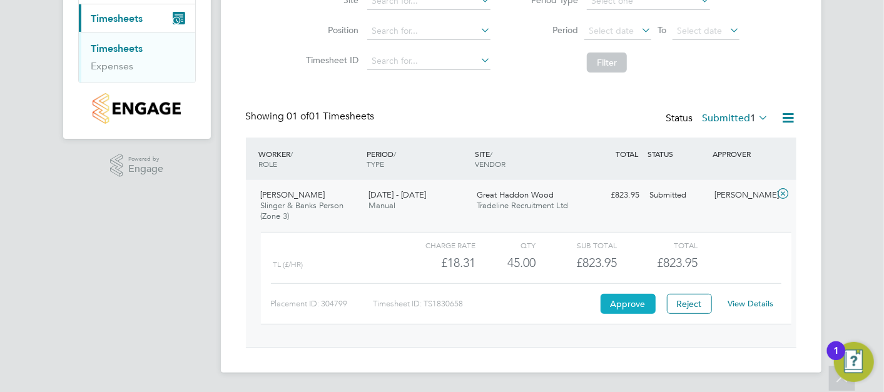
click at [635, 294] on button "Approve" at bounding box center [628, 304] width 55 height 20
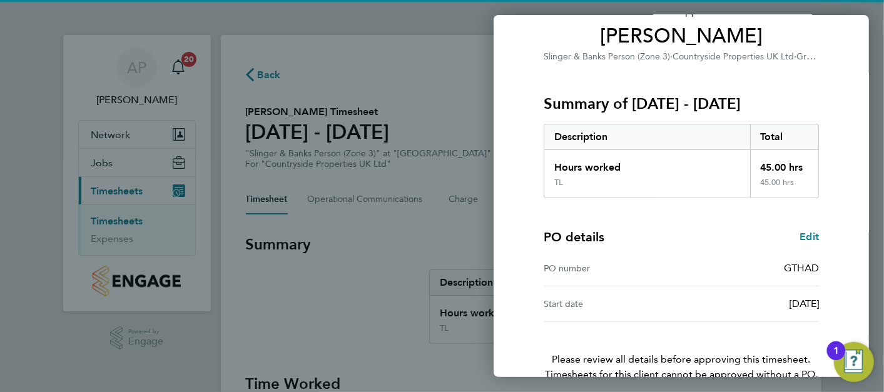
scroll to position [170, 0]
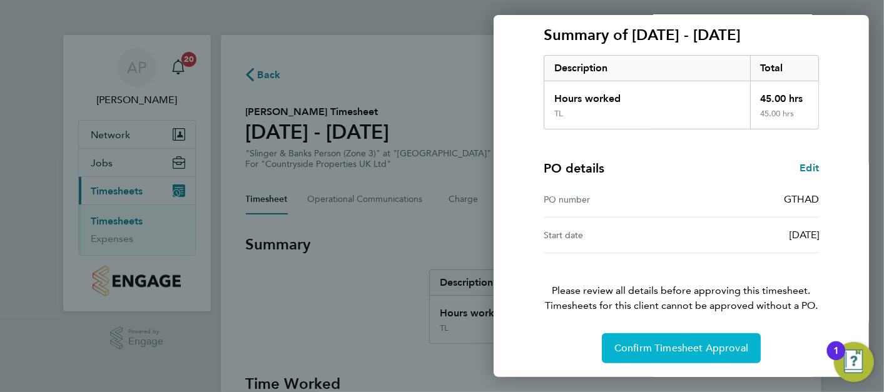
click at [681, 347] on span "Confirm Timesheet Approval" at bounding box center [682, 348] width 134 height 13
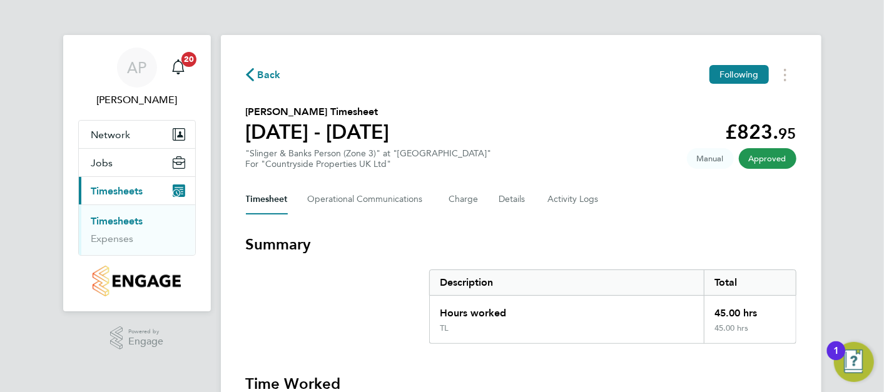
click at [126, 227] on li "Timesheets" at bounding box center [138, 224] width 94 height 18
click at [136, 221] on link "Timesheets" at bounding box center [117, 221] width 52 height 12
